Goal: Task Accomplishment & Management: Use online tool/utility

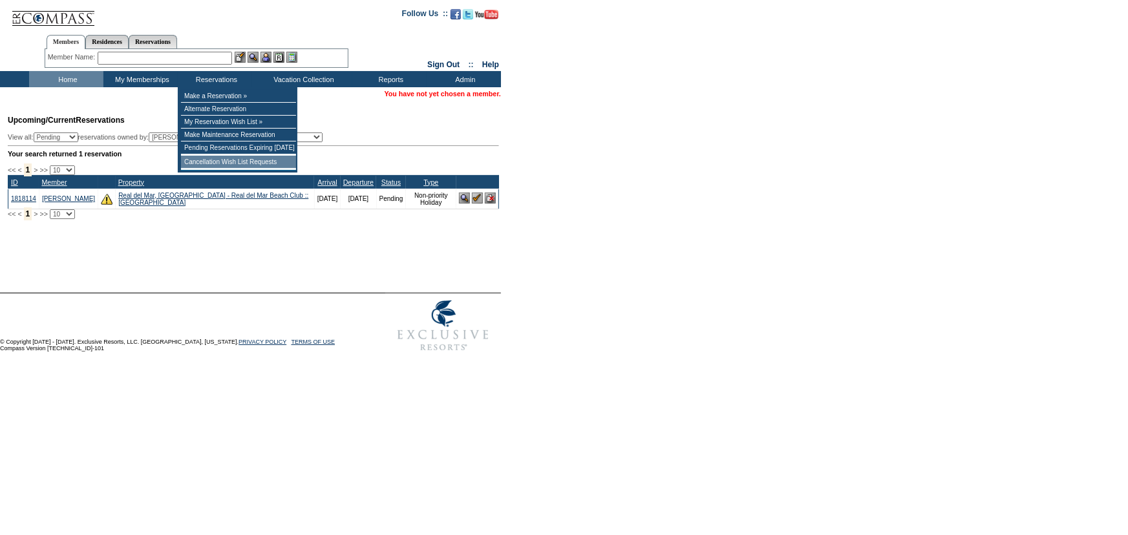
click at [220, 165] on td "Cancellation Wish List Requests" at bounding box center [238, 162] width 115 height 13
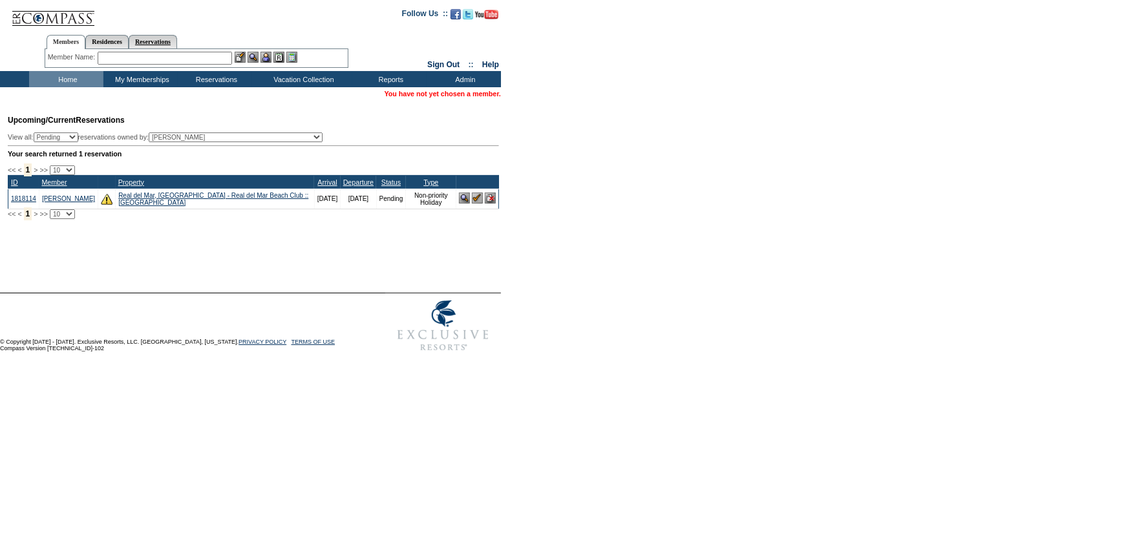
click at [177, 40] on link "Reservations" at bounding box center [153, 42] width 48 height 14
click at [151, 59] on input "text" at bounding box center [122, 58] width 57 height 13
paste input "1818114"
type input "1818114"
click at [161, 57] on img at bounding box center [159, 57] width 11 height 11
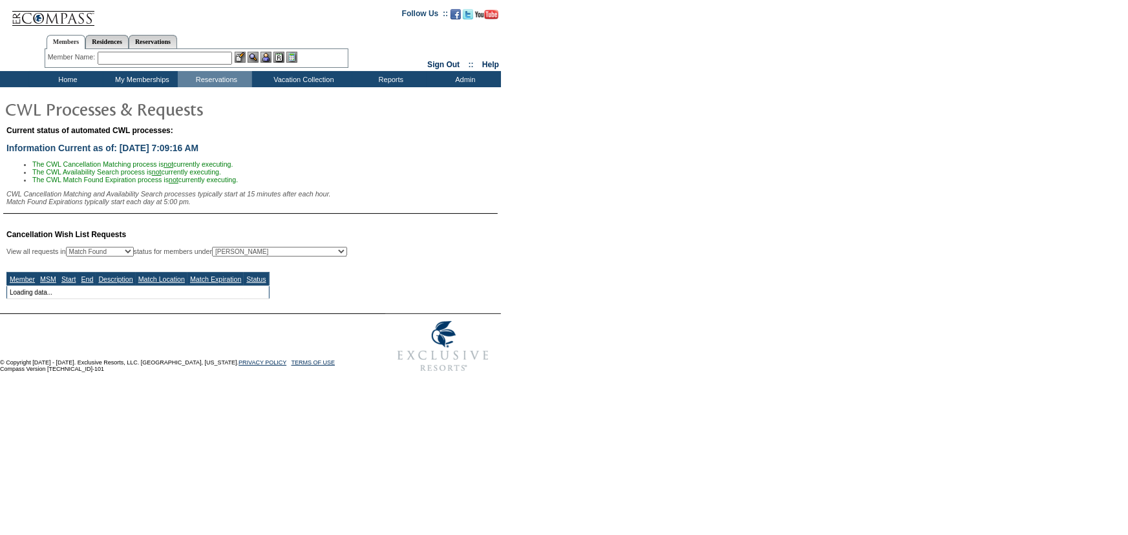
select select "50"
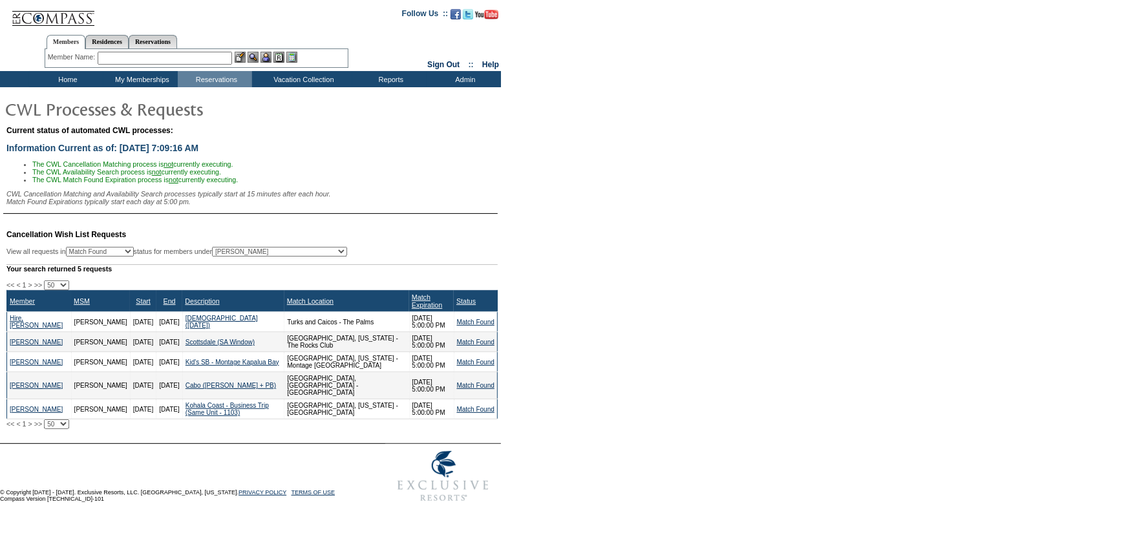
click at [779, 164] on div "Current status of automated CWL processes: Information Current as of: [DATE] 7:…" at bounding box center [564, 170] width 1128 height 94
click at [779, 164] on div "Current status of automated CWL processes: Information Current as of: 9/30/2025…" at bounding box center [564, 170] width 1128 height 94
click at [525, 182] on div "Current status of automated CWL processes: Information Current as of: 9/30/2025…" at bounding box center [564, 170] width 1128 height 94
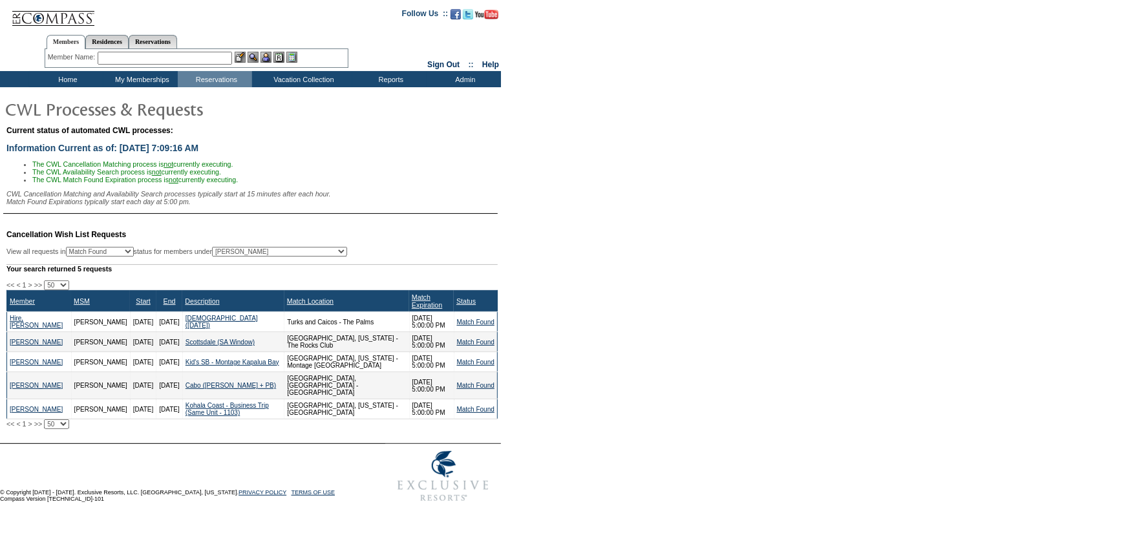
click at [525, 182] on div "Current status of automated CWL processes: Information Current as of: 9/30/2025…" at bounding box center [564, 170] width 1128 height 94
click at [12, 34] on center "Members Residences Reservations Member Name: Destination or Residence:" at bounding box center [196, 48] width 388 height 41
click at [555, 187] on div "Current status of automated CWL processes: Information Current as of: 9/30/2025…" at bounding box center [564, 170] width 1128 height 94
click at [548, 220] on form "Follow Us ::" at bounding box center [564, 254] width 1128 height 509
click at [126, 60] on input "text" at bounding box center [165, 58] width 134 height 13
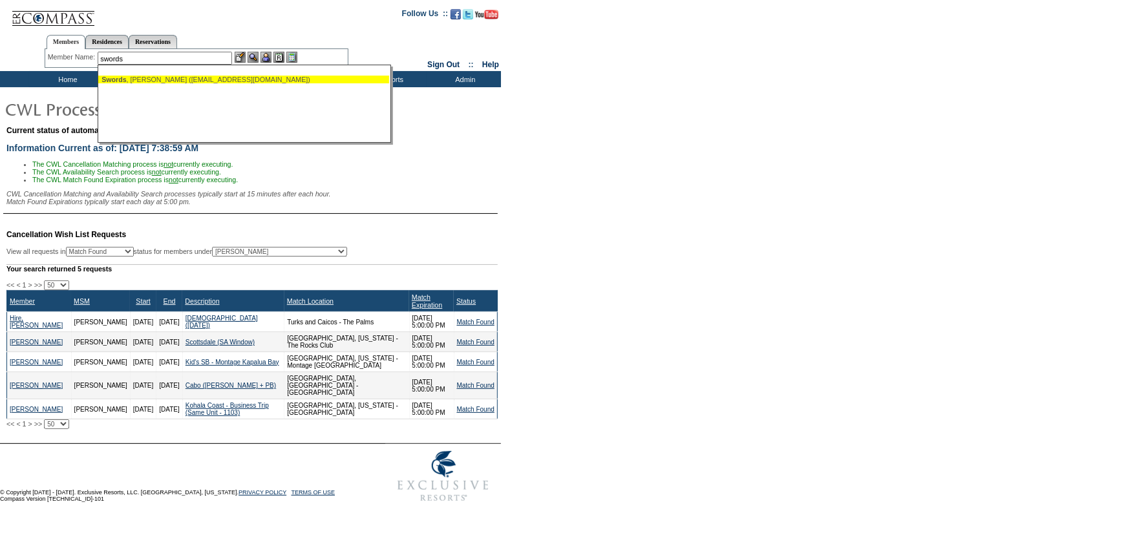
click at [178, 81] on div "Swords , John (jhswordsdallas@aol.com)" at bounding box center [243, 80] width 284 height 8
type input "Swords, John (jhswordsdallas@aol.com)"
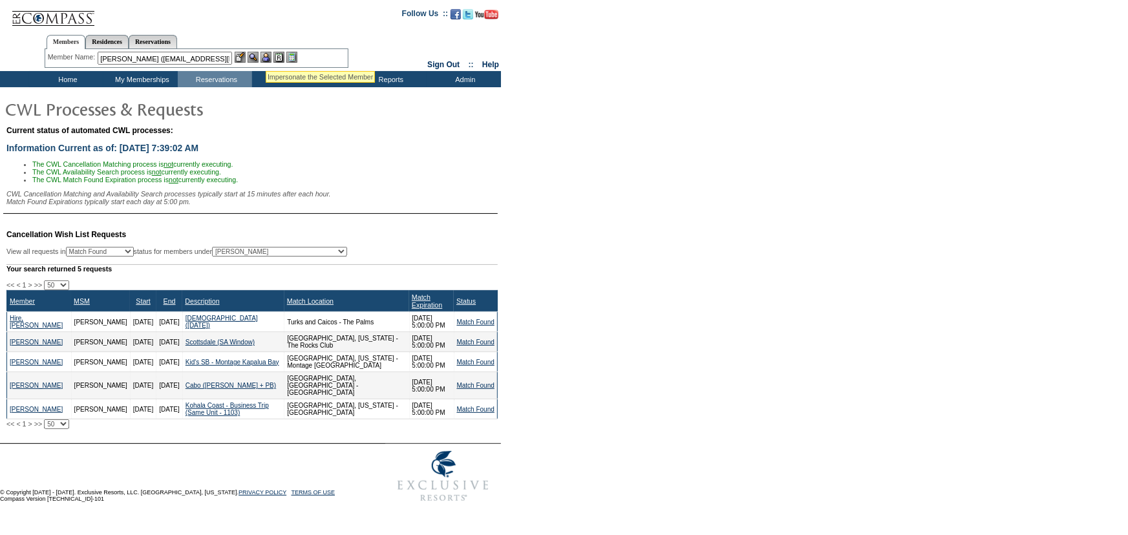
click at [267, 55] on img at bounding box center [265, 57] width 11 height 11
click at [252, 54] on img at bounding box center [253, 57] width 11 height 11
